Goal: Find specific page/section: Find specific page/section

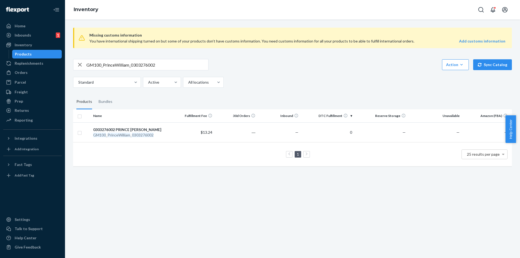
click at [130, 105] on fieldset "Products Bundles" at bounding box center [292, 101] width 439 height 15
click at [130, 136] on em "PrinceWilliam" at bounding box center [119, 135] width 23 height 5
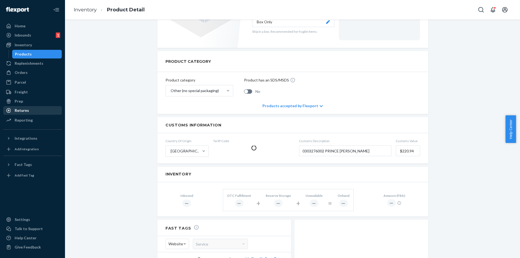
scroll to position [81, 0]
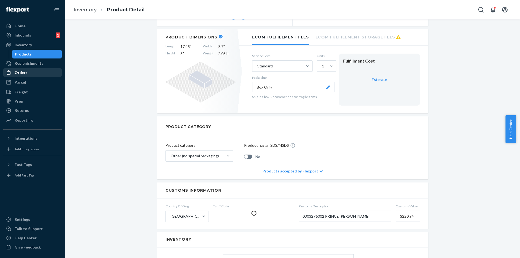
click at [40, 72] on div "Orders" at bounding box center [32, 73] width 57 height 8
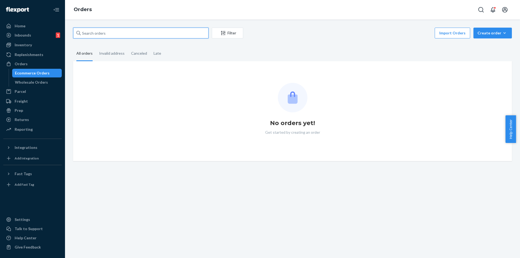
click at [144, 31] on input "text" at bounding box center [141, 33] width 136 height 11
paste input "GM100_PrinceWilliam_0303276002"
type input "GM100_PrinceWilliam_0303276002"
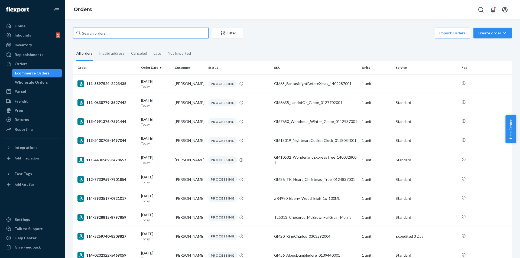
click at [153, 32] on input "text" at bounding box center [141, 33] width 136 height 11
paste input "GM100_PrinceWilliam_0303276002"
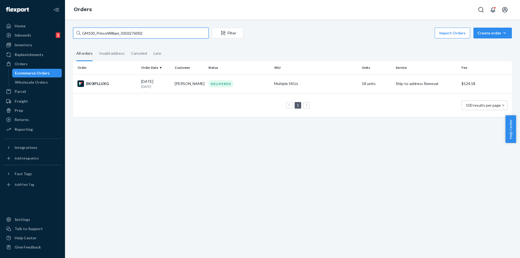
click at [176, 28] on input "GM100_PrinceWilliam_0303276002" at bounding box center [141, 33] width 136 height 11
paste input "56_AlbusDumbledore_0139440001"
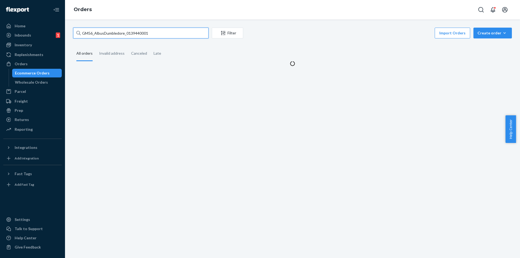
type input "GM56_AlbusDumbledore_0139440001"
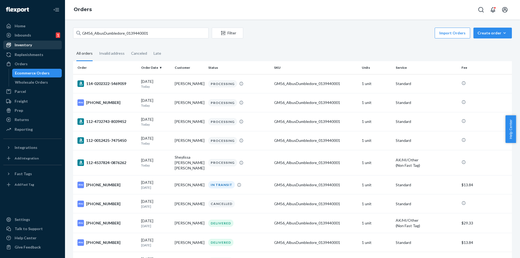
click at [29, 44] on div "Inventory" at bounding box center [23, 44] width 17 height 5
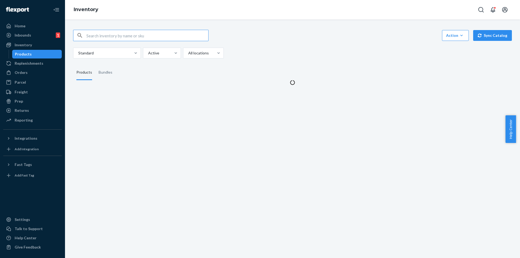
click at [127, 36] on input "text" at bounding box center [147, 35] width 122 height 11
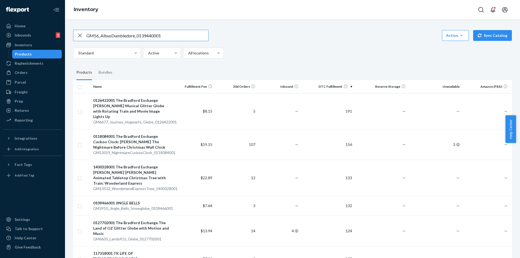
type input "GM56_AlbusDumbledore_0139440001"
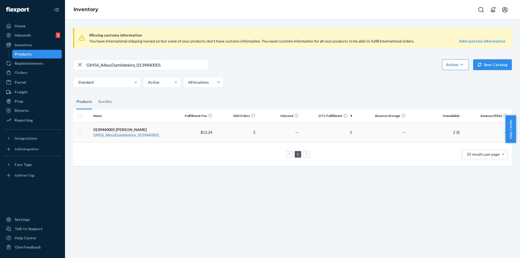
click at [136, 136] on div "GM56 _ AlbusDumbledore _ 0139440001" at bounding box center [131, 135] width 76 height 5
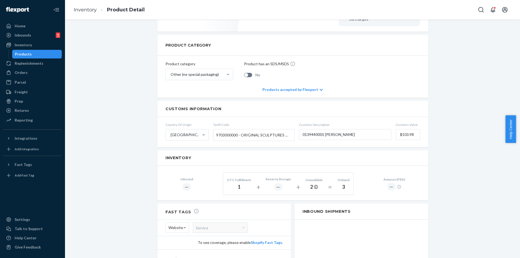
scroll to position [136, 0]
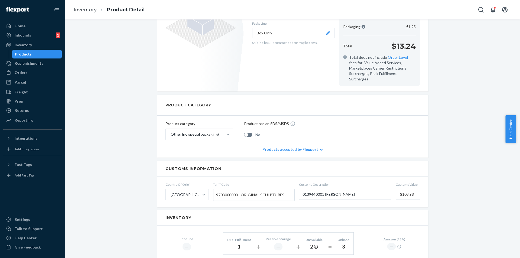
click at [50, 53] on div "Products" at bounding box center [37, 54] width 49 height 8
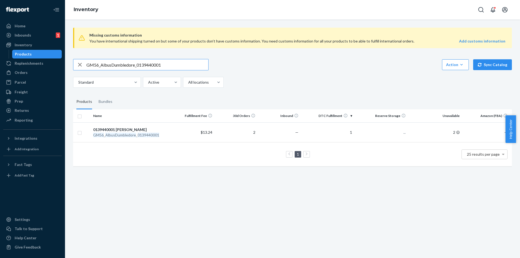
click at [173, 64] on input "GM56_AlbusDumbledore_0139440001" at bounding box center [147, 64] width 122 height 11
type input "GM4040_StarlitSentinels_Decor_0122938001"
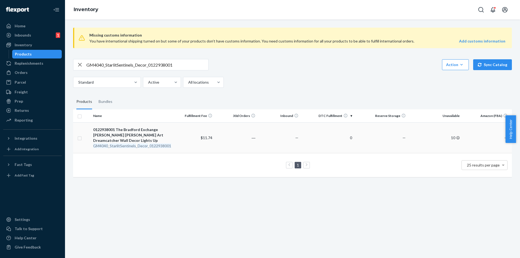
click at [148, 145] on div "GM4040 _ StarlitSentinels _ Decor _ 0122938001" at bounding box center [131, 145] width 76 height 5
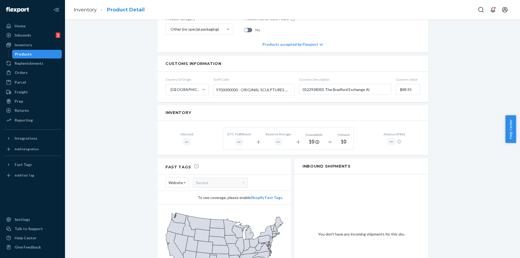
scroll to position [217, 0]
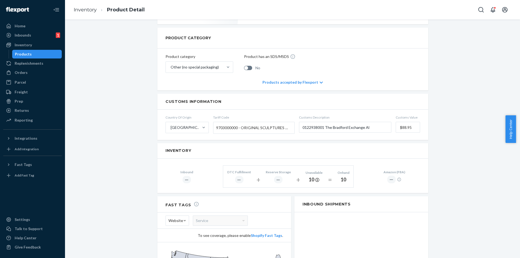
click at [43, 58] on link "Products" at bounding box center [37, 54] width 50 height 9
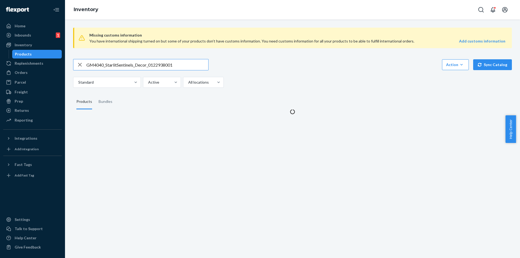
click at [176, 65] on input "GM4040_StarlitSentinels_Decor_0122938001" at bounding box center [147, 64] width 122 height 11
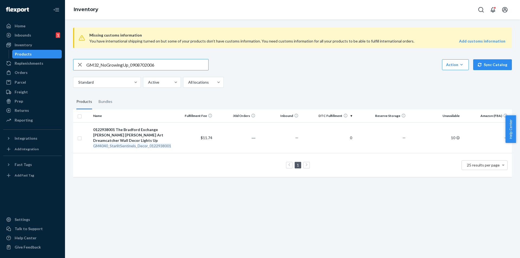
type input "GM32_NoGrowingUp_0908702006"
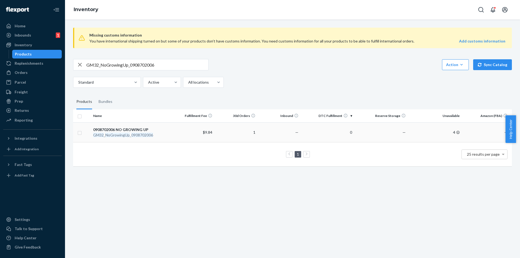
click at [130, 134] on div "GM32 _ NoGrowingUp _ 0908702006" at bounding box center [131, 135] width 76 height 5
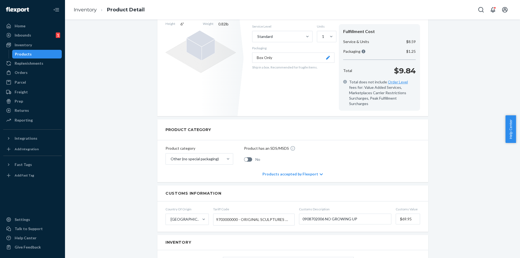
scroll to position [108, 0]
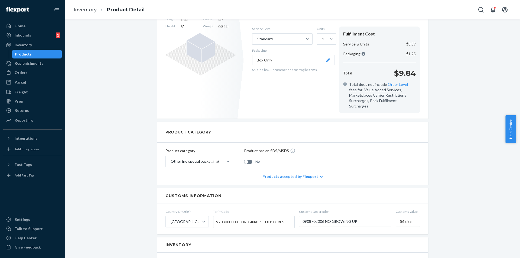
click at [51, 59] on ul "Home Inbounds 1 Shipping Plans Problems 1 Inventory Products Replenishments Ord…" at bounding box center [32, 74] width 59 height 104
click at [47, 57] on div "Products" at bounding box center [37, 54] width 49 height 8
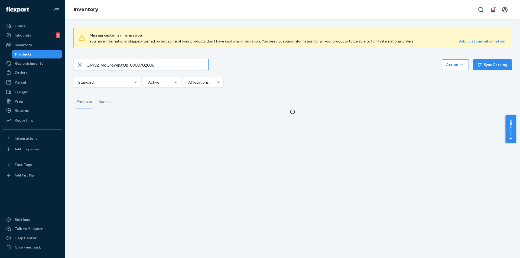
click at [174, 67] on input "GM32_NoGrowingUp_0908702006" at bounding box center [147, 64] width 122 height 11
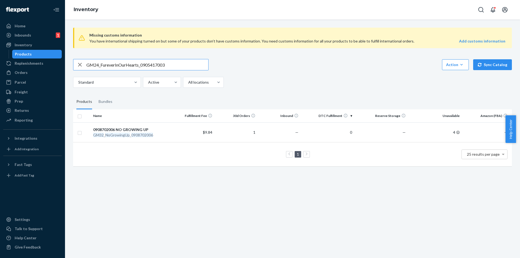
type input "GM24_FureverInOurHearts_0905417003"
click at [137, 133] on em "FureverInOurHearts" at bounding box center [122, 135] width 35 height 5
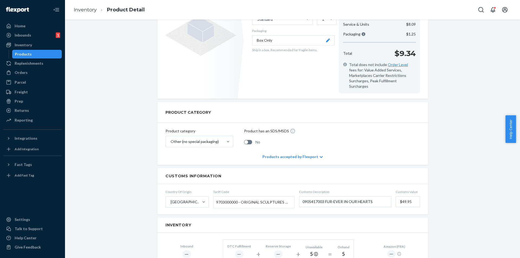
scroll to position [108, 0]
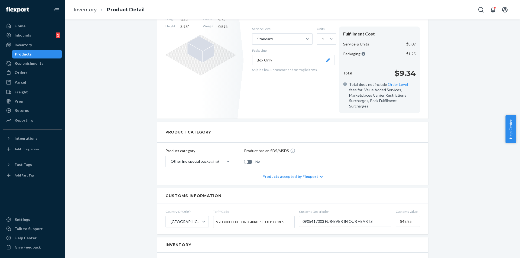
click at [56, 55] on div "Products" at bounding box center [37, 54] width 49 height 8
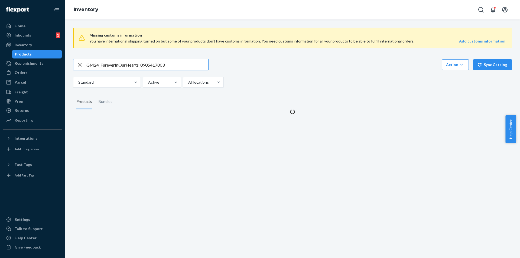
click at [171, 64] on input "GM24_FureverInOurHearts_0905417003" at bounding box center [147, 64] width 122 height 11
click at [172, 64] on input "GM24_FureverInOurHearts_0905417003" at bounding box center [147, 64] width 122 height 11
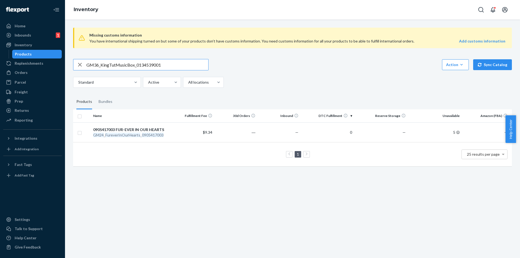
type input "GM36_KingTutMusicBox_0134539001"
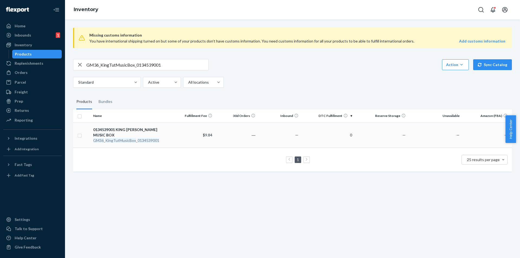
click at [132, 139] on em "KingTutMusicBox" at bounding box center [120, 140] width 31 height 5
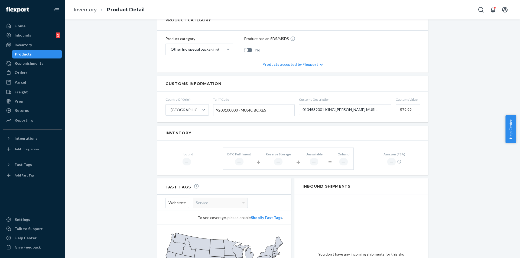
scroll to position [217, 0]
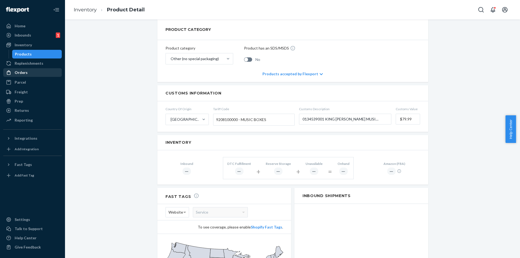
click at [35, 75] on div "Orders" at bounding box center [32, 73] width 57 height 8
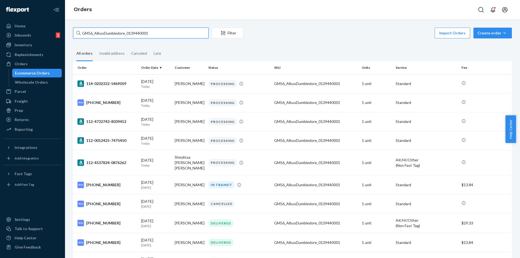
click at [164, 38] on input "GM56_AlbusDumbledore_0139440001" at bounding box center [141, 33] width 136 height 11
paste input "36_KingTutMusicBox_0134539"
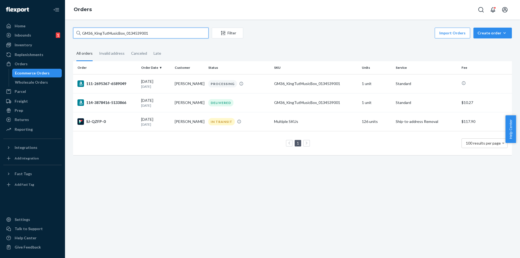
click at [138, 33] on input "GM36_KingTutMusicBox_0134539001" at bounding box center [141, 33] width 136 height 11
paste input "8629_Silver_Blessings_Tree_0134316"
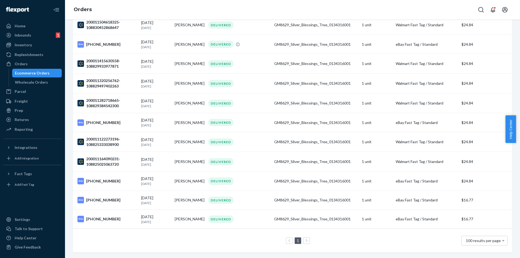
scroll to position [1167, 0]
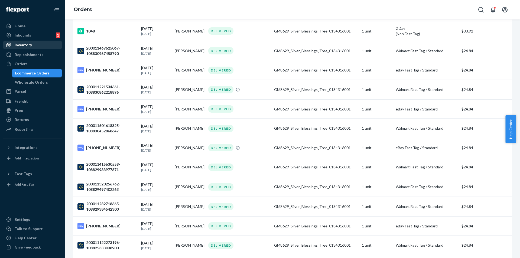
type input "GM8629_Silver_Blessings_Tree_0134316001"
click at [33, 47] on div "Inventory" at bounding box center [32, 45] width 57 height 8
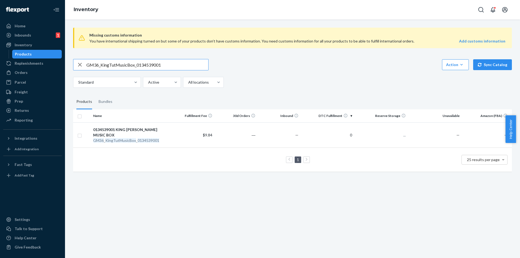
click at [177, 65] on input "GM36_KingTutMusicBox_0134539001" at bounding box center [147, 64] width 122 height 11
click at [177, 66] on input "GM36_KingTutMusicBox_0134539001" at bounding box center [147, 64] width 122 height 11
type input "GM8629_Silver_Blessings_Tree_0134316001"
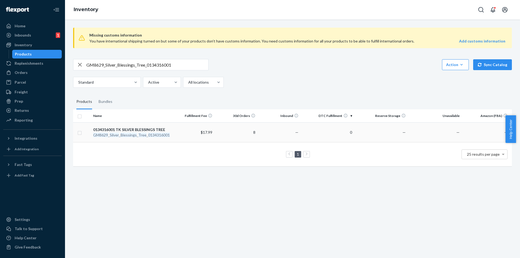
click at [127, 133] on div "GM8629 _ Silver _ Blessings _ Tree _ 0134316001" at bounding box center [131, 135] width 76 height 5
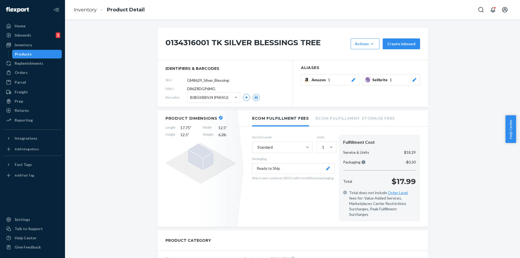
click at [50, 52] on div "Products" at bounding box center [37, 54] width 49 height 8
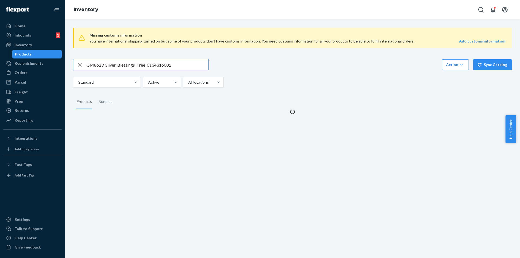
click at [190, 65] on input "GM8629_Silver_Blessings_Tree_0134316001" at bounding box center [147, 64] width 122 height 11
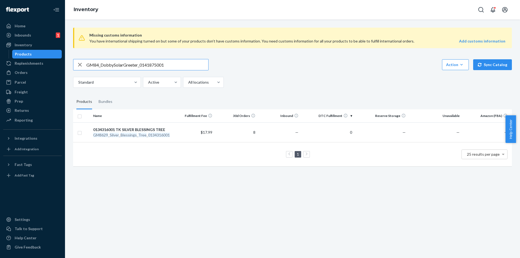
type input "GM84_DobbySolarGreeter_0141875001"
click at [147, 134] on em "0141875001" at bounding box center [151, 135] width 22 height 5
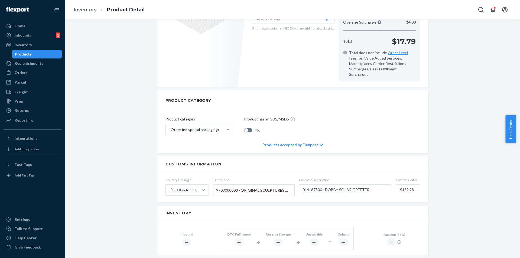
scroll to position [108, 0]
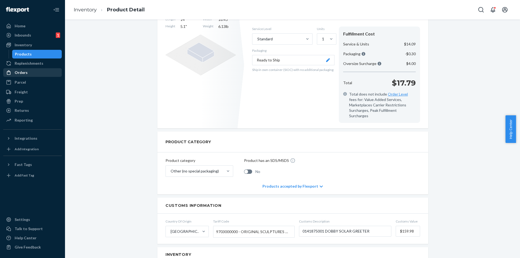
click at [30, 69] on div "Orders" at bounding box center [32, 73] width 57 height 8
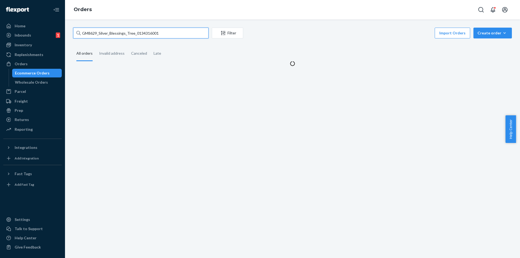
click at [173, 34] on input "GM8629_Silver_Blessings_Tree_0134316001" at bounding box center [141, 33] width 136 height 11
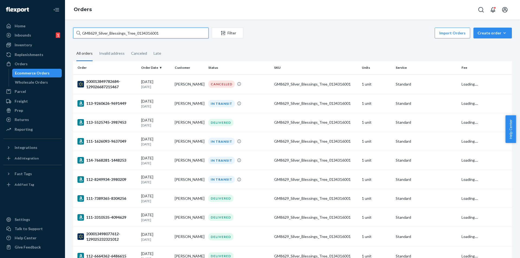
click at [173, 34] on input "GM8629_Silver_Blessings_Tree_0134316001" at bounding box center [141, 33] width 136 height 11
paste input "4_DobbySolarGreeter_0141875"
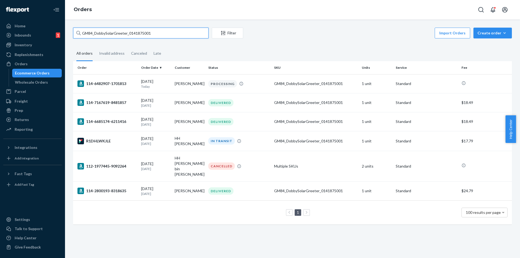
click at [164, 33] on input "GM84_DobbySolarGreeter_0141875001" at bounding box center [141, 33] width 136 height 11
click at [164, 32] on input "GM84_DobbySolarGreeter_0141875001" at bounding box center [141, 33] width 136 height 11
paste input "68_SantasNightBeforeXmas_1402287"
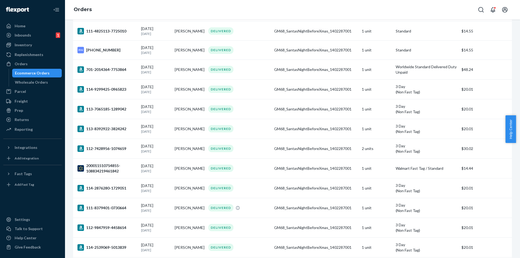
scroll to position [858, 0]
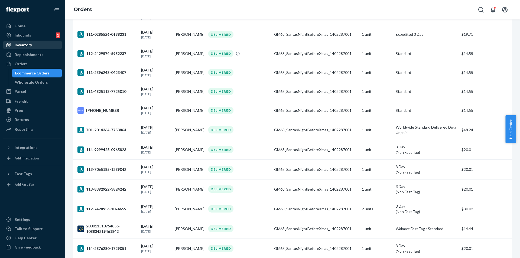
type input "GM68_SantasNightBeforeXmas_1402287001"
click at [34, 45] on div "Inventory" at bounding box center [32, 45] width 57 height 8
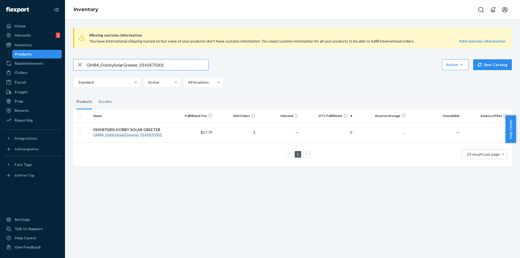
click at [174, 64] on input "GM84_DobbySolarGreeter_0141875001" at bounding box center [147, 64] width 122 height 11
type input "GM68_SantasNightBeforeXmas_1402287001"
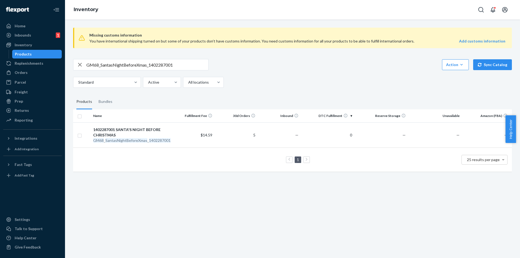
click at [133, 139] on em "SantasNightBeforeXmas" at bounding box center [126, 140] width 42 height 5
